Goal: Task Accomplishment & Management: Manage account settings

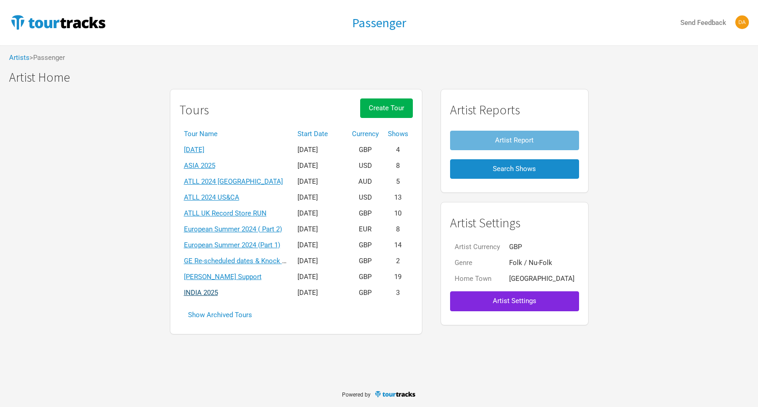
click at [218, 292] on link "INDIA 2025" at bounding box center [201, 293] width 34 height 8
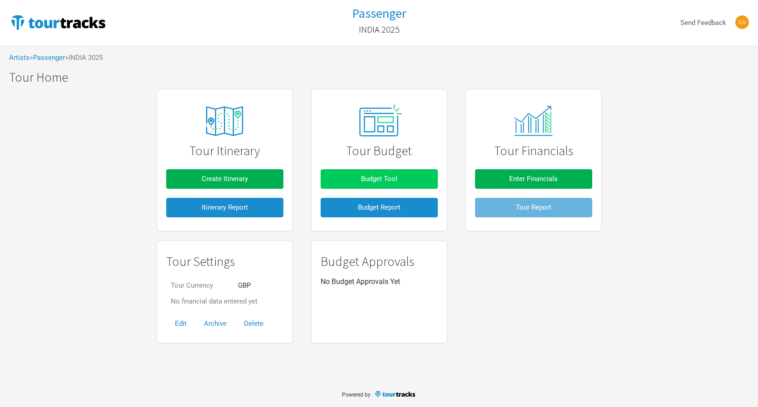
click at [355, 173] on button "Budget Tool" at bounding box center [378, 179] width 117 height 20
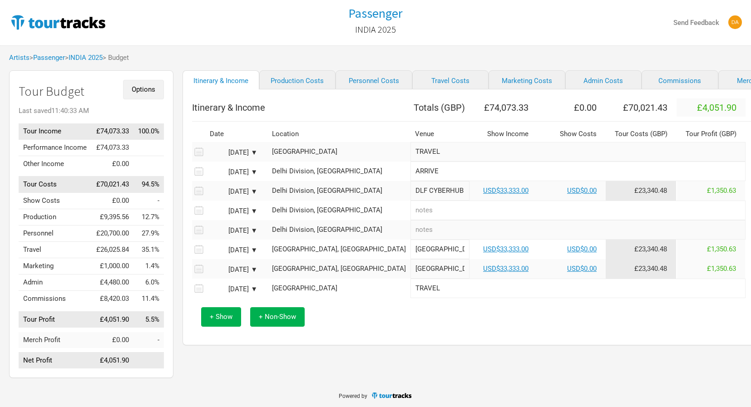
click at [148, 93] on span "Options" at bounding box center [144, 89] width 24 height 8
click at [141, 113] on link "Tour Currencies" at bounding box center [129, 119] width 48 height 16
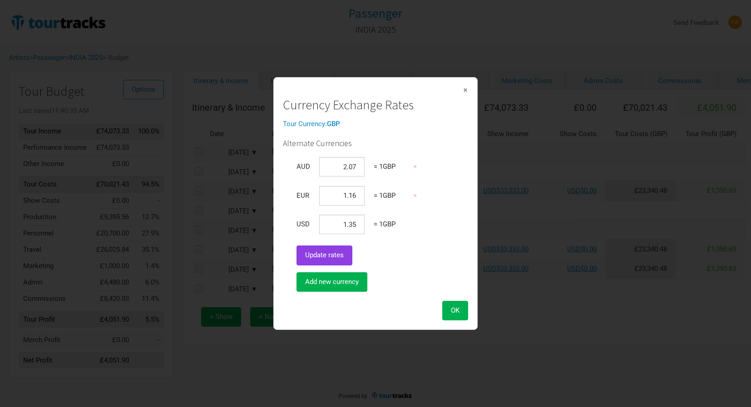
click at [326, 258] on span "Update rates" at bounding box center [324, 255] width 39 height 8
type input "2.067752"
type input "1.156671"
type input "1"
click at [326, 258] on span "Update rates" at bounding box center [324, 255] width 39 height 8
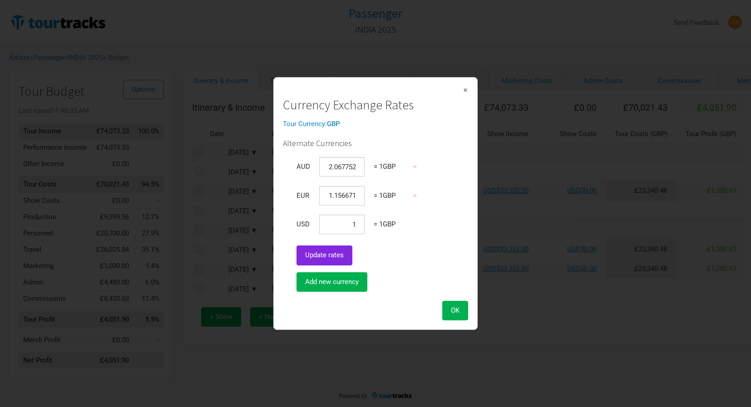
click at [336, 126] on strong "GBP" at bounding box center [333, 124] width 13 height 8
click at [456, 316] on button "OK" at bounding box center [455, 311] width 26 height 20
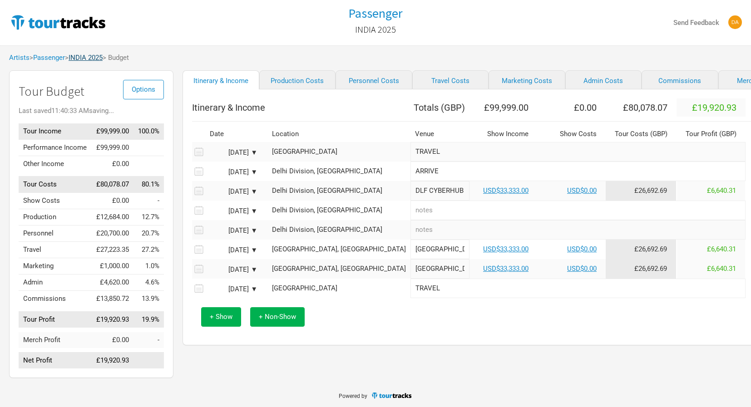
click at [97, 58] on link "INDIA 2025" at bounding box center [86, 58] width 34 height 8
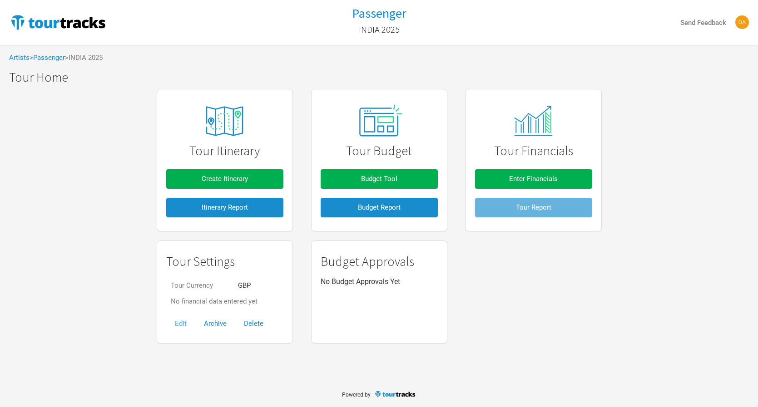
click at [179, 321] on button "Edit" at bounding box center [180, 324] width 29 height 20
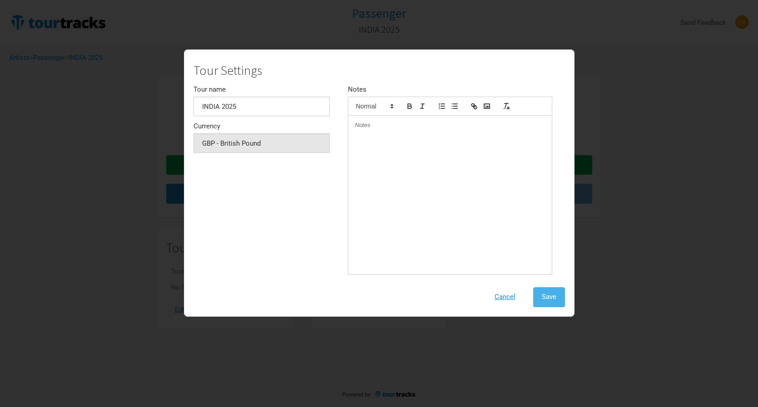
click at [554, 294] on span "Save" at bounding box center [549, 297] width 15 height 8
